Goal: Transaction & Acquisition: Subscribe to service/newsletter

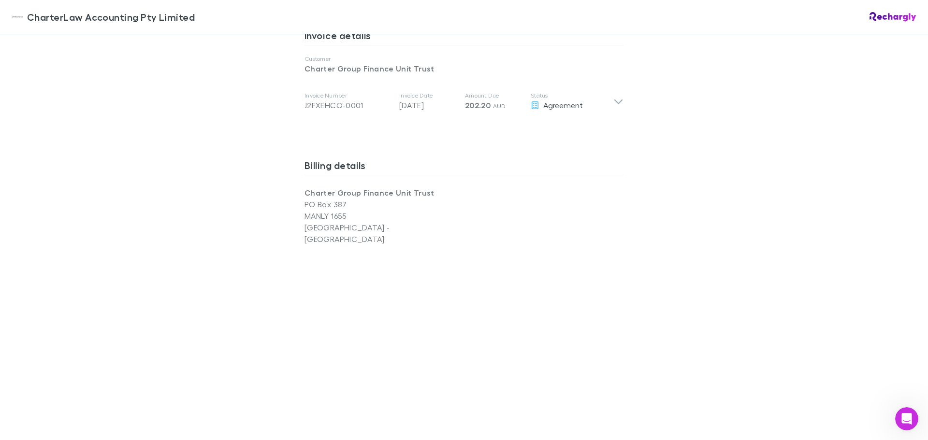
scroll to position [532, 0]
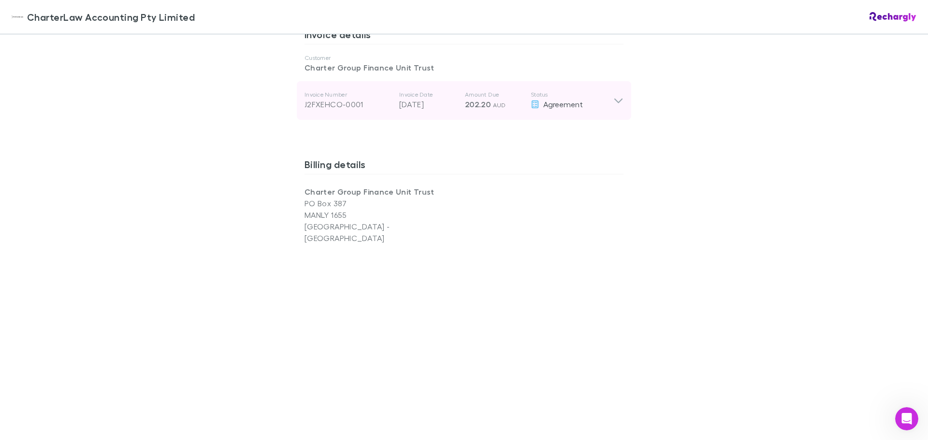
click at [614, 102] on icon at bounding box center [618, 101] width 8 height 5
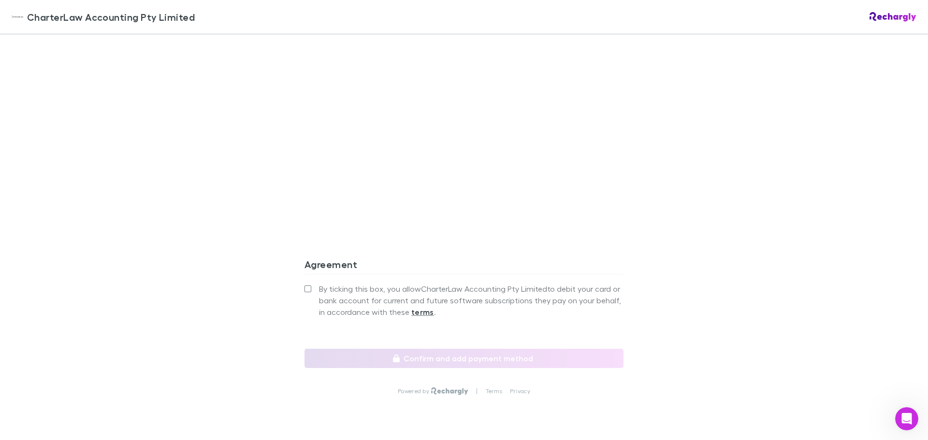
scroll to position [986, 0]
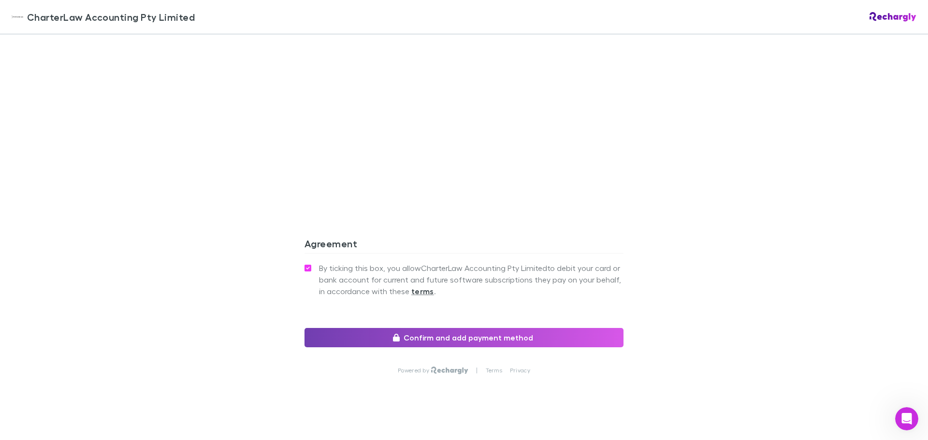
click at [445, 330] on button "Confirm and add payment method" at bounding box center [464, 337] width 319 height 19
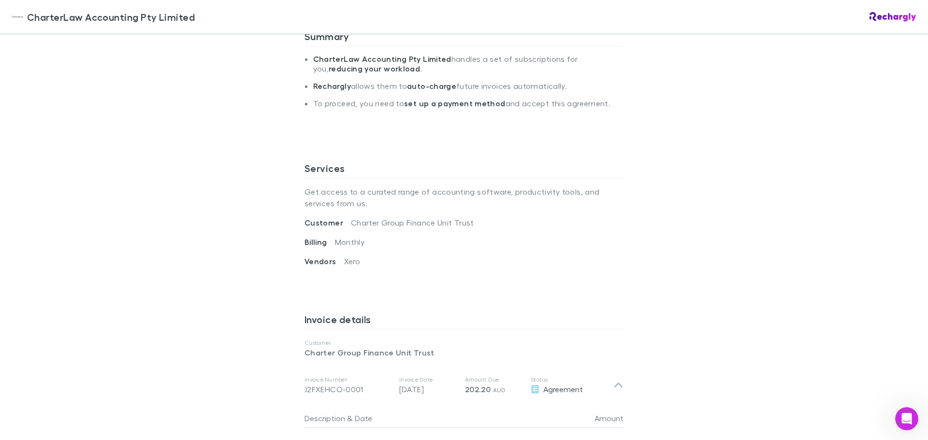
scroll to position [19, 0]
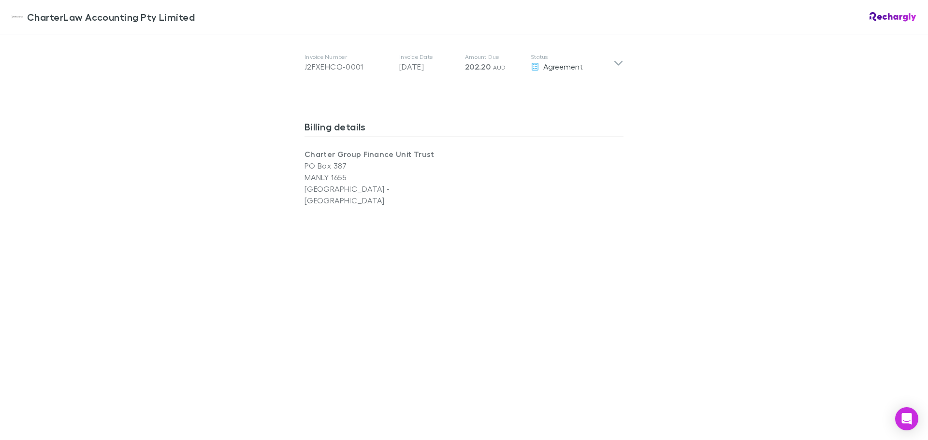
scroll to position [376, 0]
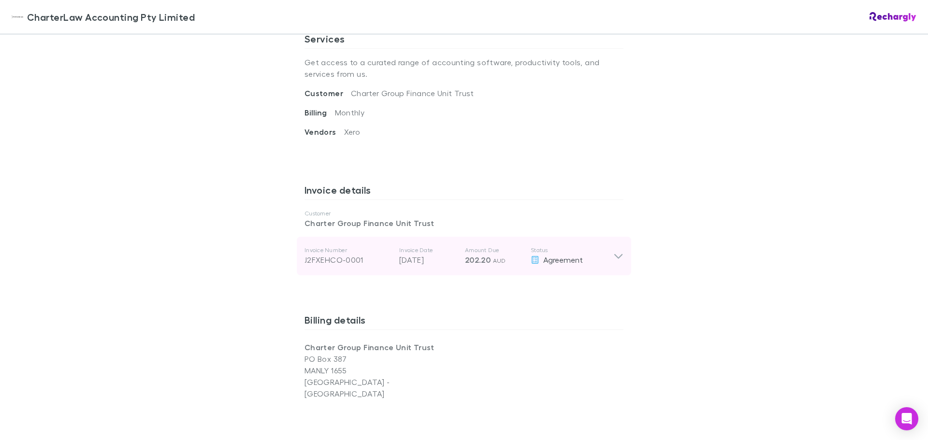
click at [614, 260] on icon at bounding box center [619, 256] width 10 height 12
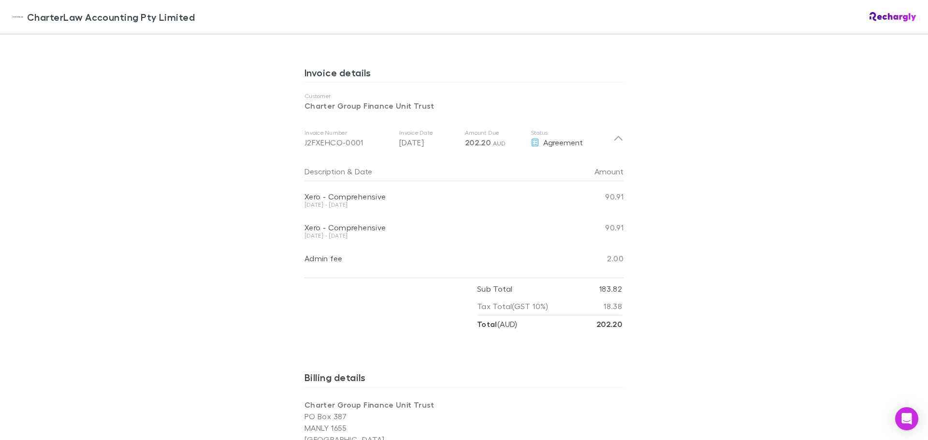
scroll to position [424, 0]
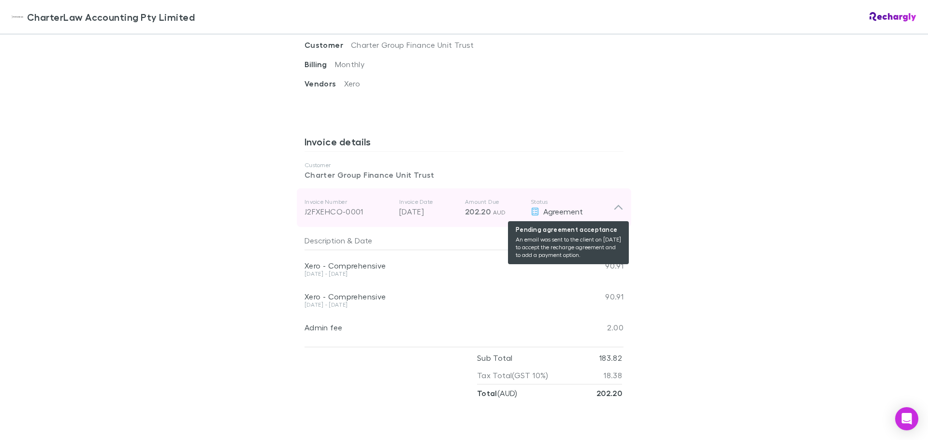
click at [532, 210] on icon at bounding box center [535, 212] width 7 height 8
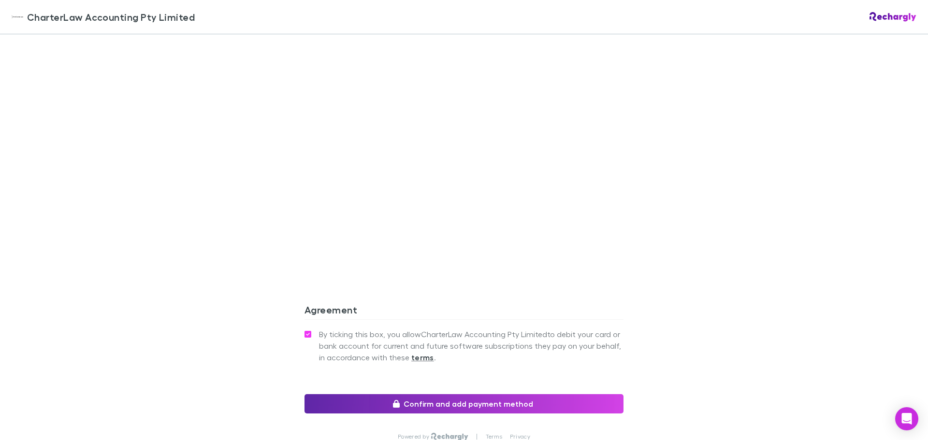
scroll to position [811, 0]
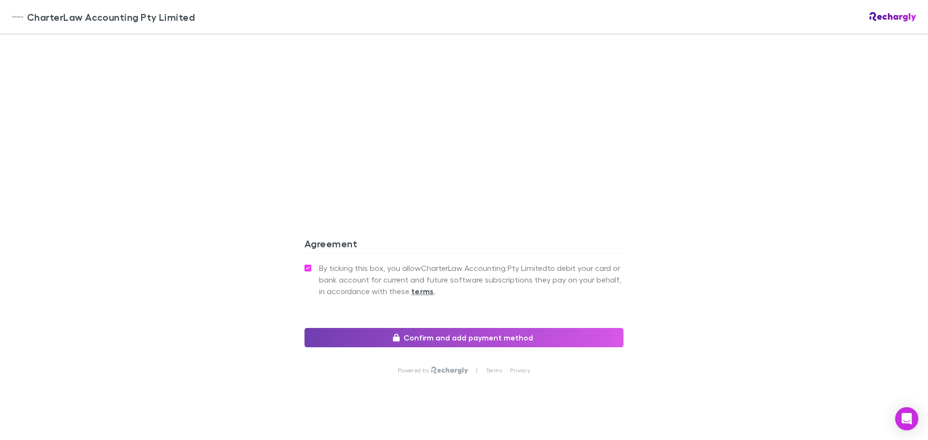
click at [450, 328] on button "Confirm and add payment method" at bounding box center [464, 337] width 319 height 19
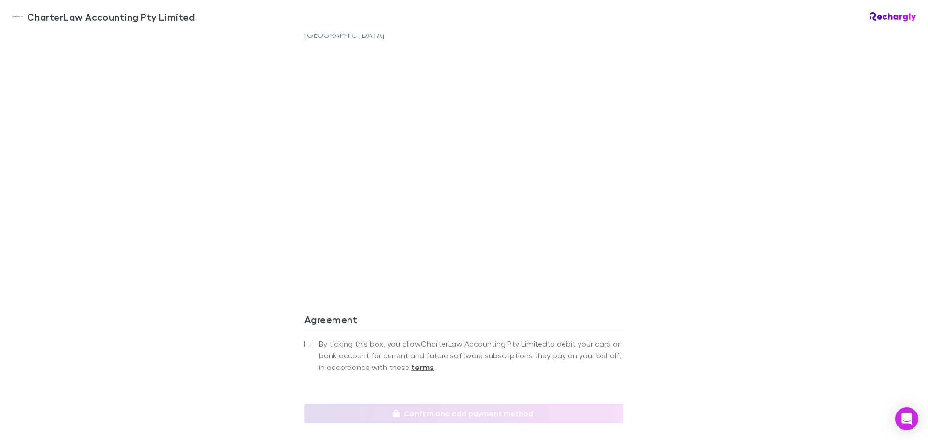
scroll to position [811, 0]
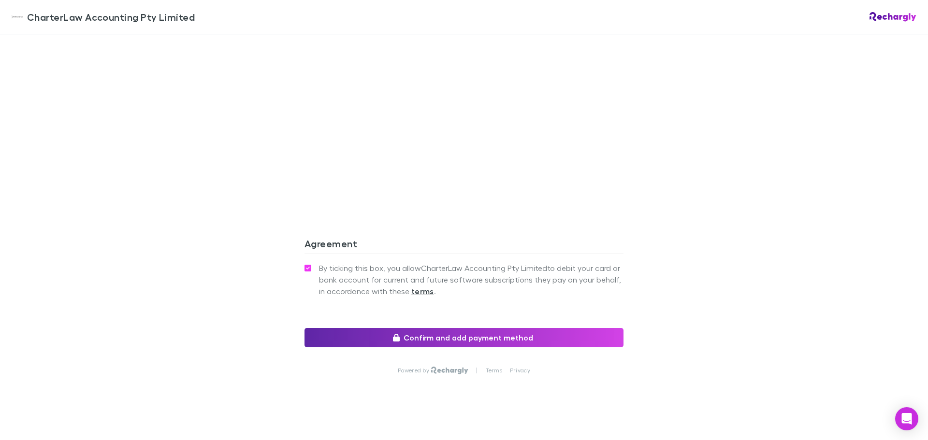
click at [92, 331] on div "CharterLaw Accounting Pty Limited CharterLaw Accounting Pty Limited Software su…" at bounding box center [464, 220] width 928 height 440
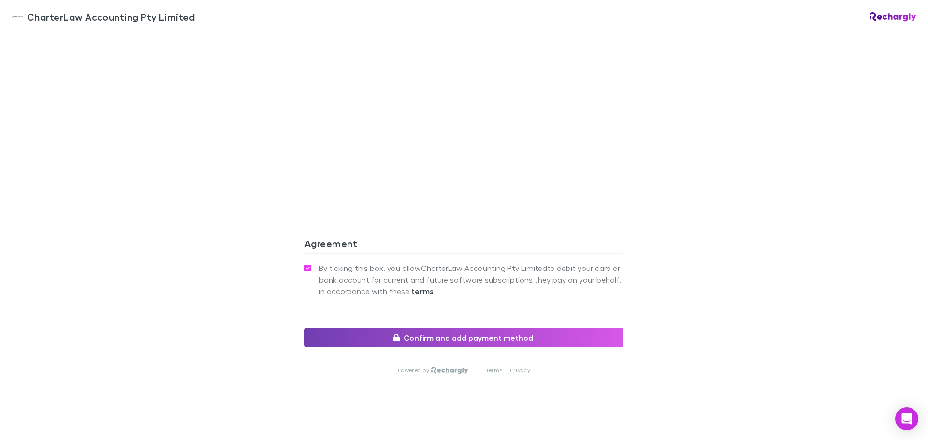
click at [459, 330] on button "Confirm and add payment method" at bounding box center [464, 337] width 319 height 19
